Goal: Check status: Check status

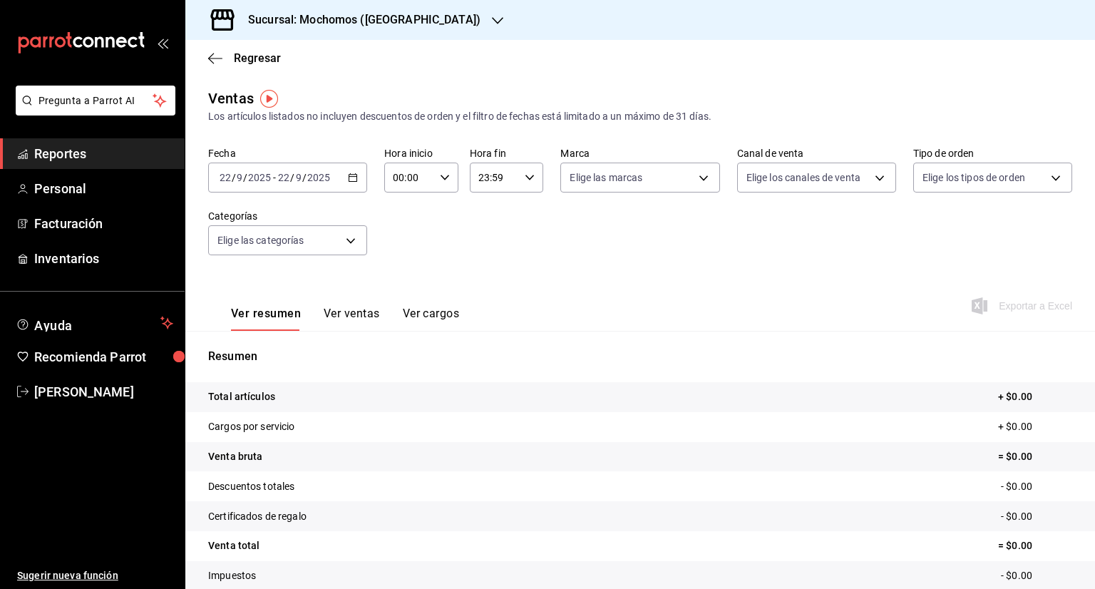
click at [206, 56] on div "Regresar" at bounding box center [639, 58] width 909 height 36
click at [274, 58] on span "Regresar" at bounding box center [257, 58] width 47 height 14
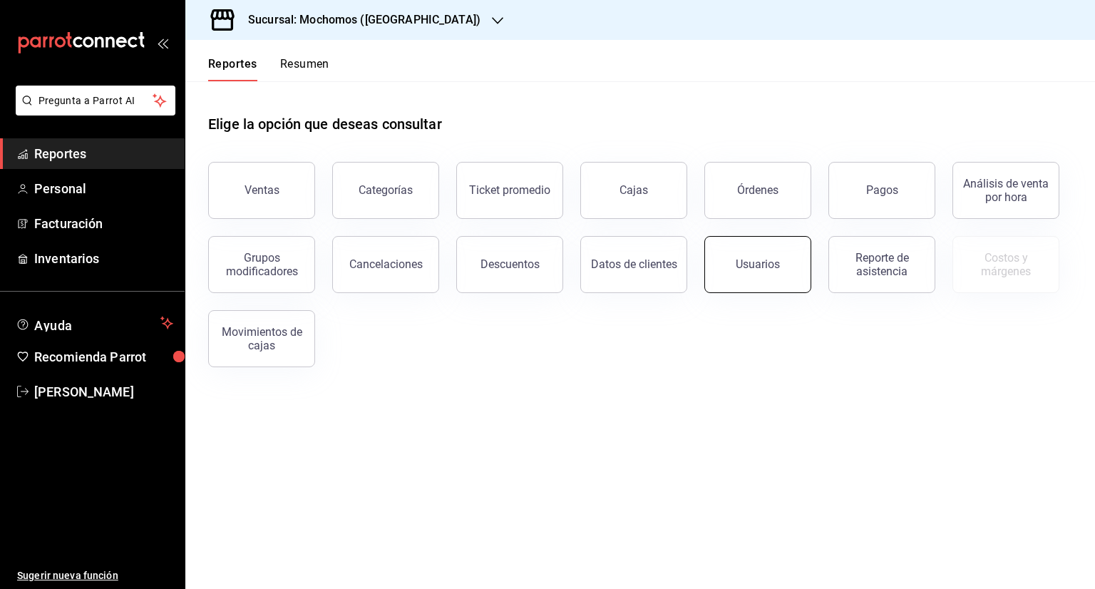
click at [746, 263] on div "Usuarios" at bounding box center [758, 264] width 44 height 14
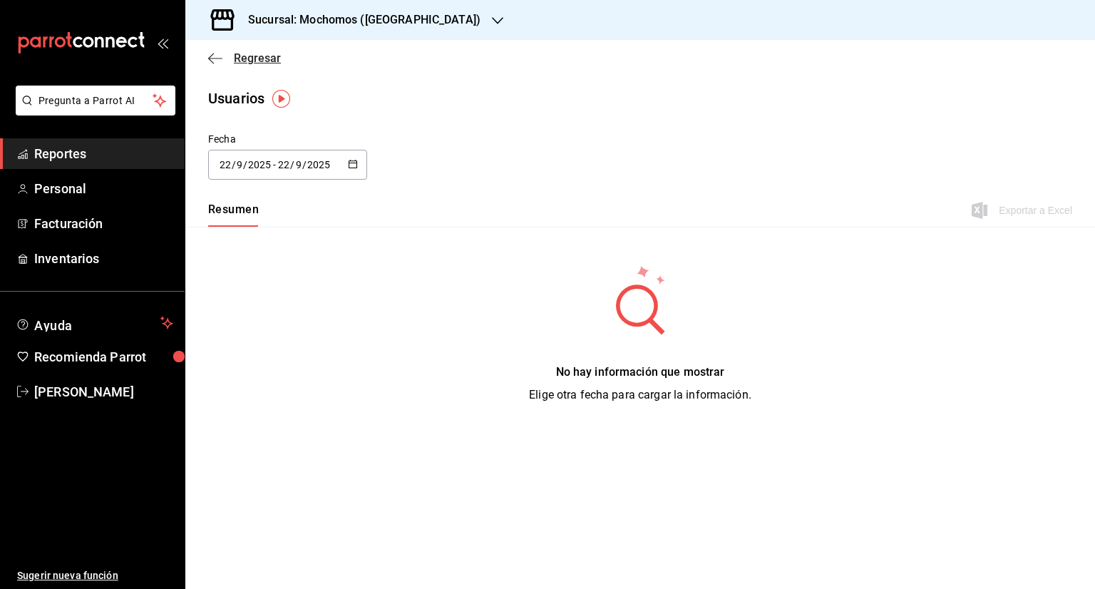
click at [255, 55] on span "Regresar" at bounding box center [257, 58] width 47 height 14
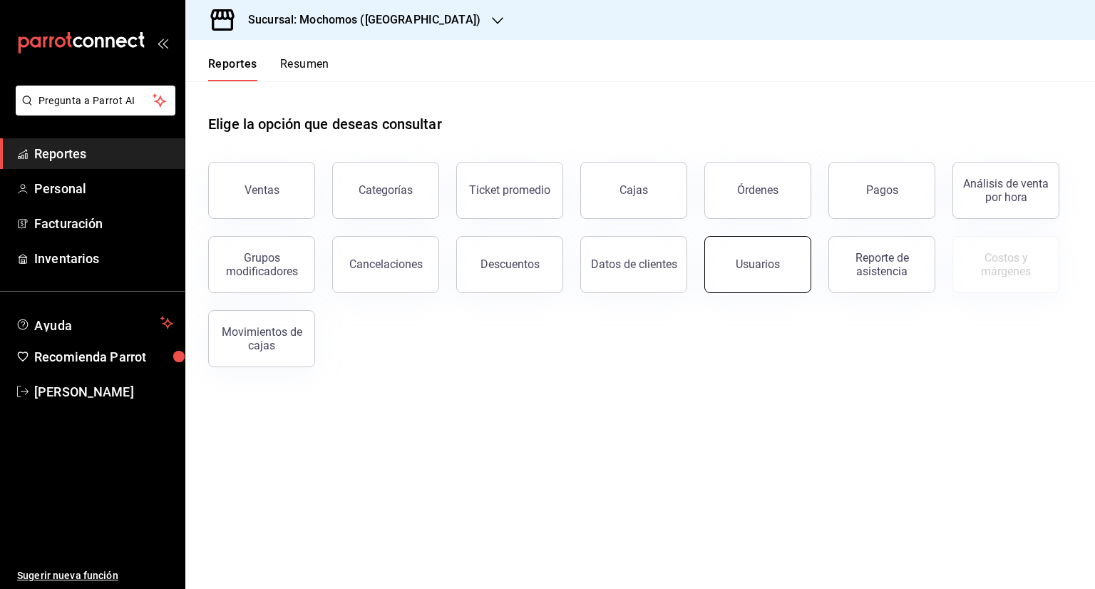
click at [746, 279] on button "Usuarios" at bounding box center [757, 264] width 107 height 57
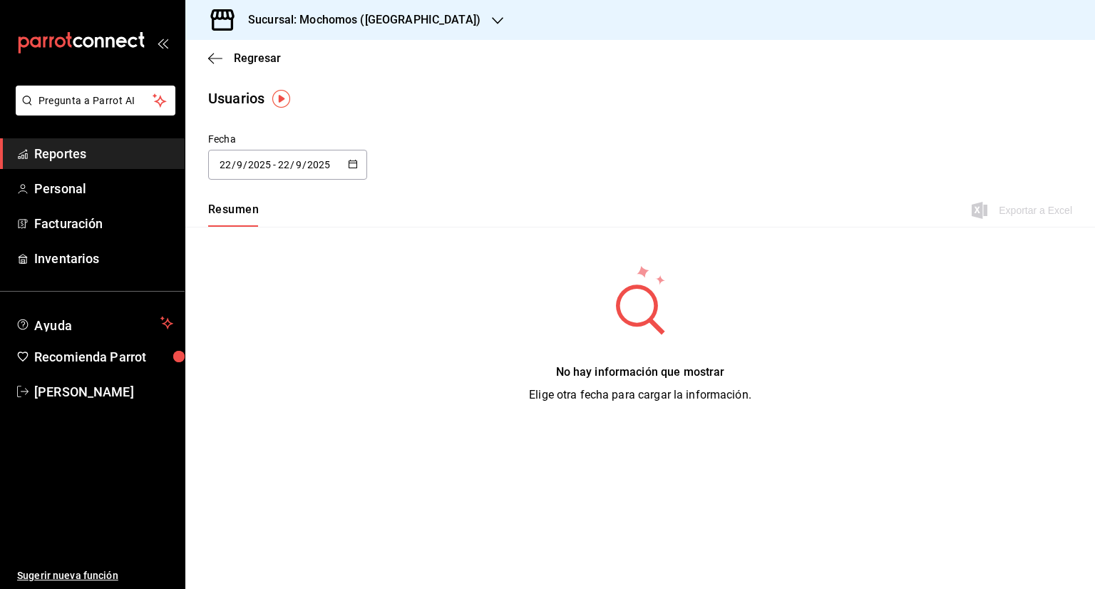
click at [353, 165] on icon "button" at bounding box center [353, 164] width 10 height 10
click at [246, 375] on li "Rango de fechas" at bounding box center [275, 370] width 135 height 32
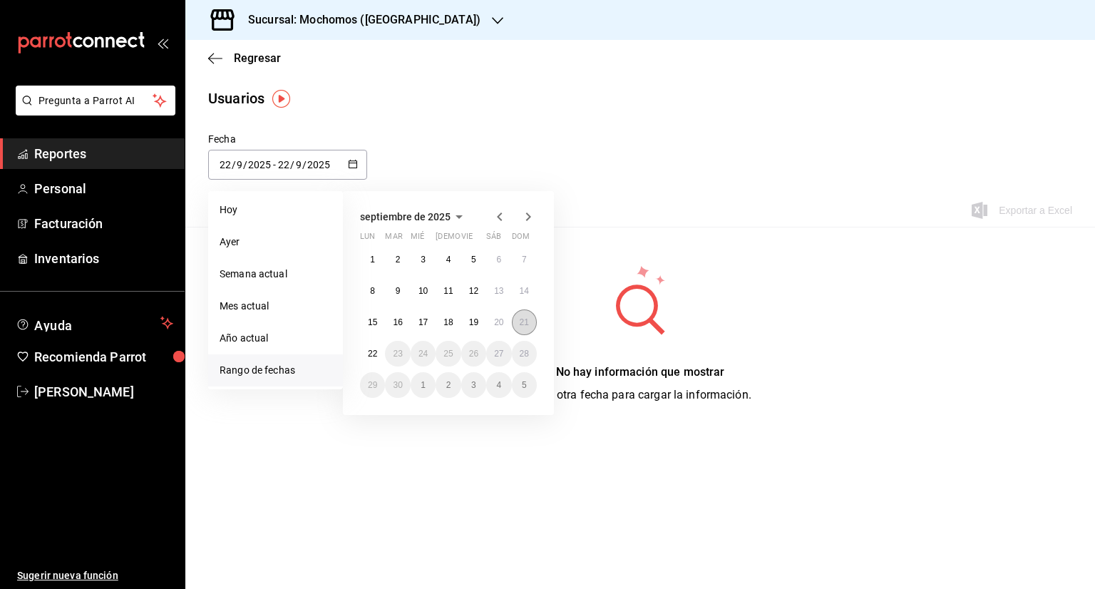
click at [520, 321] on abbr "21" at bounding box center [524, 322] width 9 height 10
click at [367, 357] on button "22" at bounding box center [372, 354] width 25 height 26
type input "[DATE]"
type input "21"
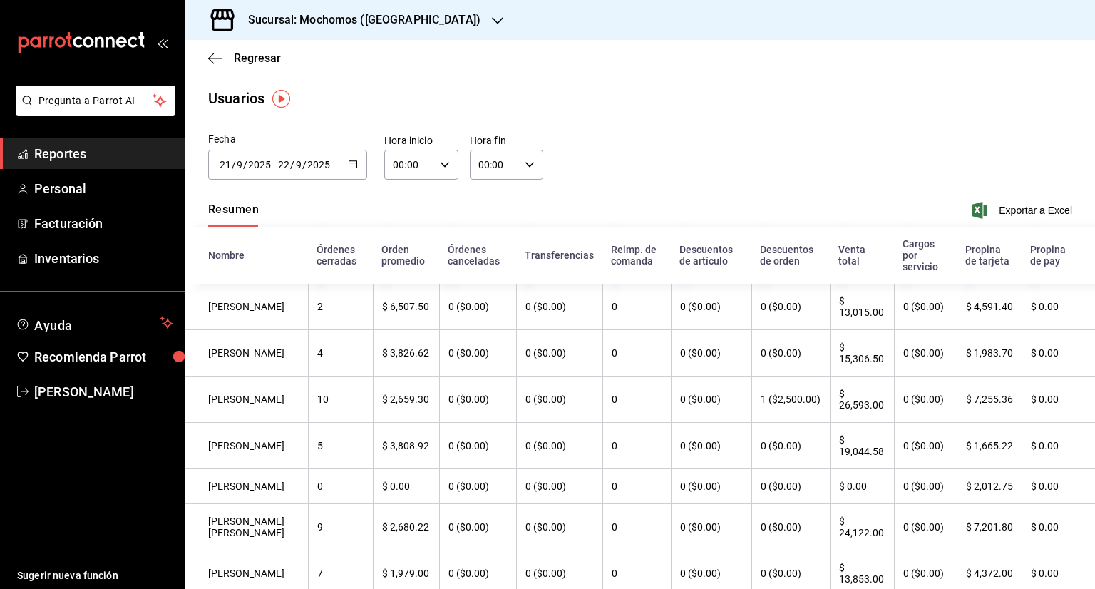
click at [440, 166] on \(Stroke\) "button" at bounding box center [444, 164] width 9 height 5
click at [401, 228] on button "01" at bounding box center [400, 235] width 31 height 29
type input "01:00"
click at [401, 228] on span "05" at bounding box center [403, 229] width 14 height 11
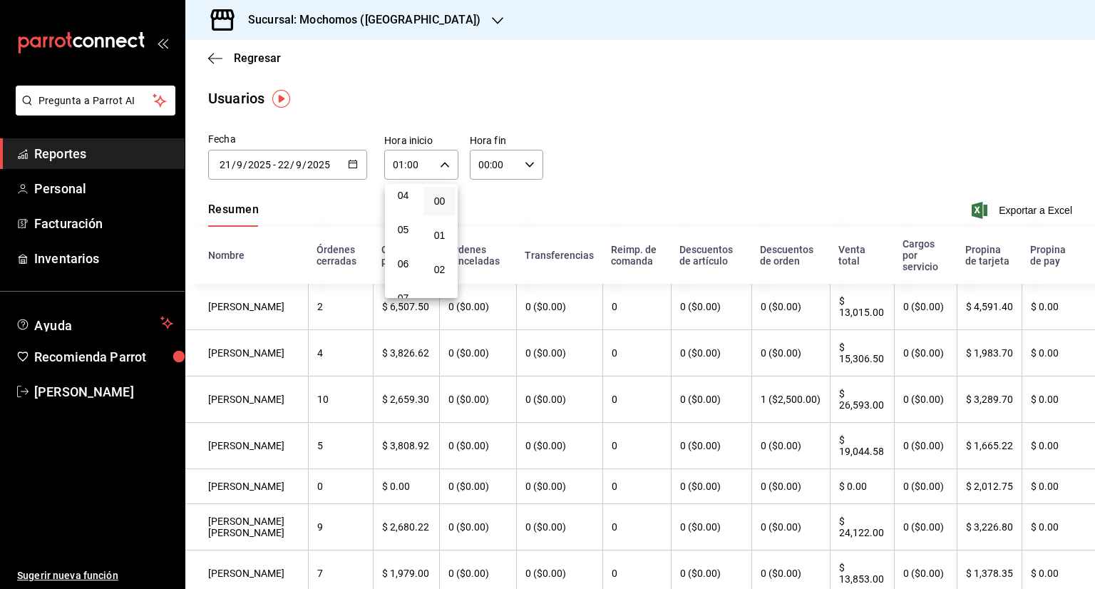
type input "05:00"
click at [401, 228] on span "05" at bounding box center [403, 229] width 14 height 11
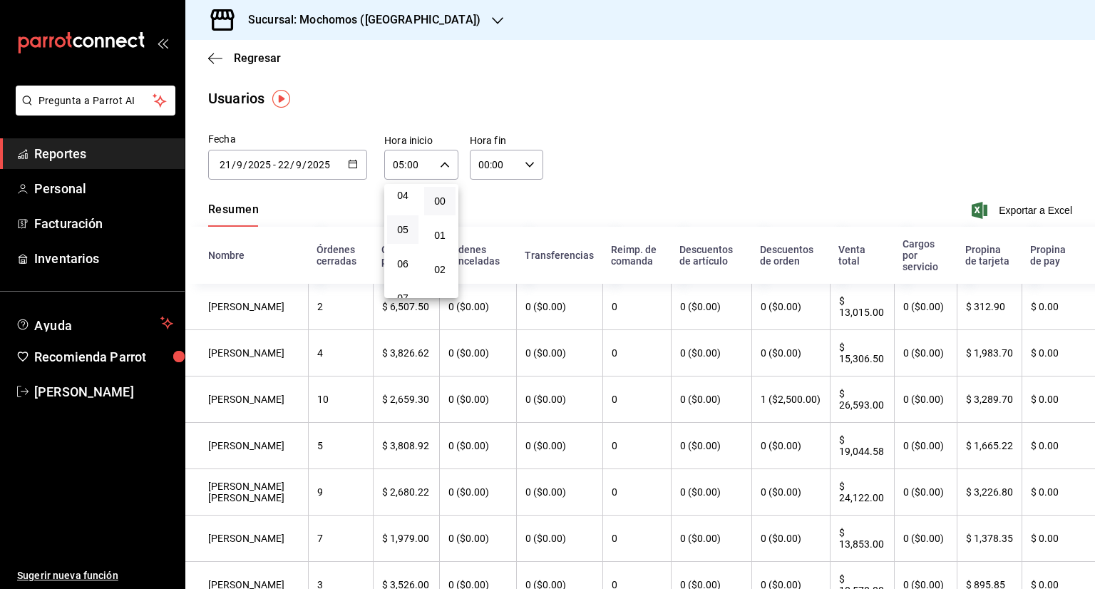
click at [525, 164] on div at bounding box center [547, 294] width 1095 height 589
click at [525, 164] on icon "button" at bounding box center [530, 165] width 10 height 10
click at [480, 233] on span "01" at bounding box center [485, 234] width 14 height 11
type input "01:00"
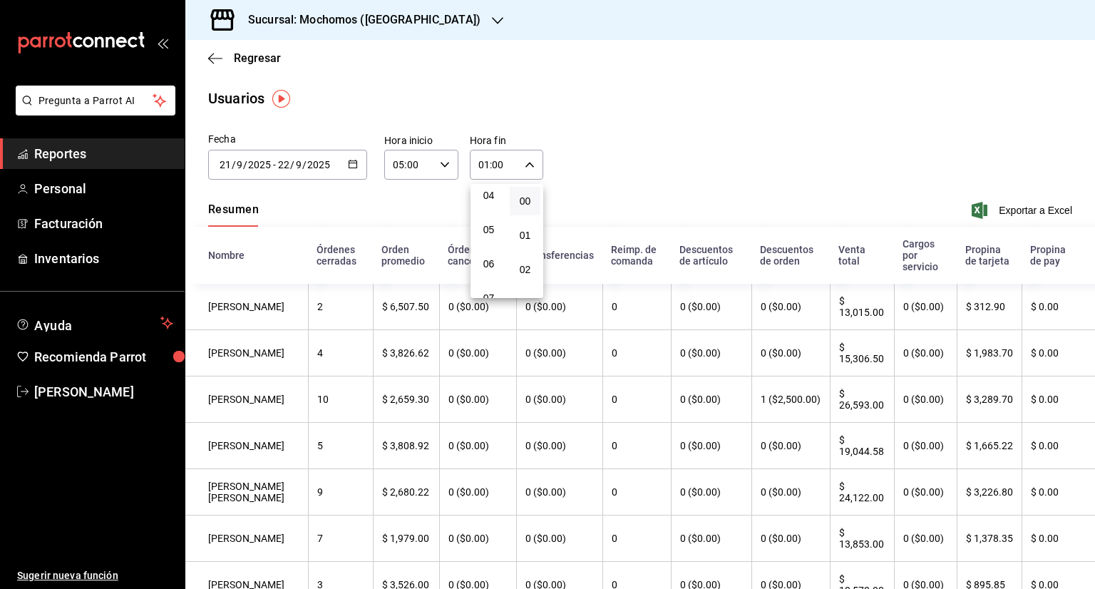
click at [480, 233] on button "05" at bounding box center [488, 229] width 31 height 29
type input "05:00"
click at [644, 203] on div at bounding box center [547, 294] width 1095 height 589
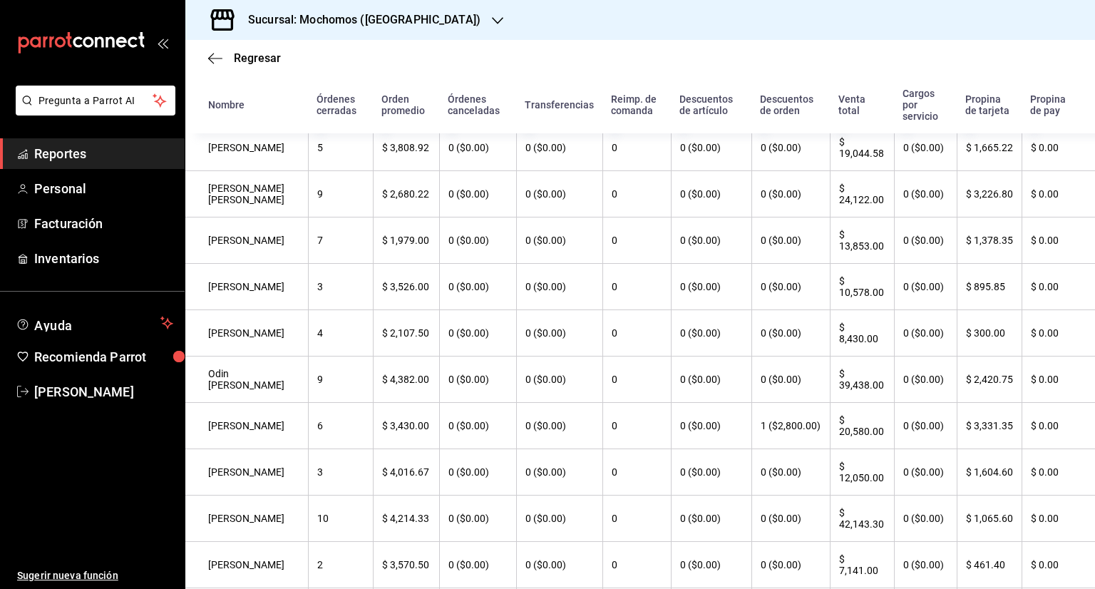
scroll to position [303, 0]
